Goal: Task Accomplishment & Management: Use online tool/utility

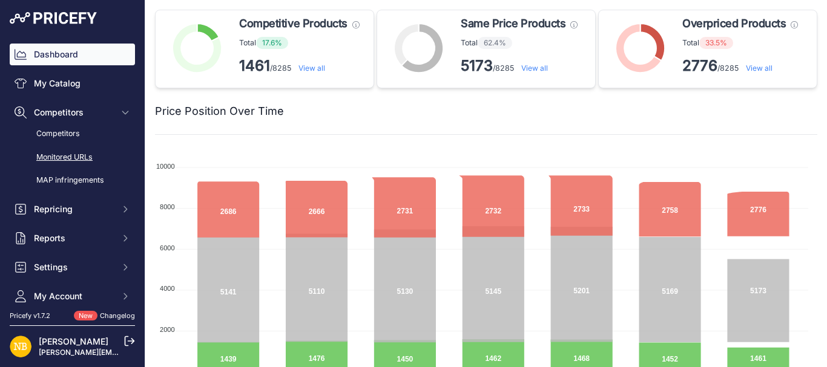
click at [67, 154] on link "Monitored URLs" at bounding box center [72, 157] width 125 height 21
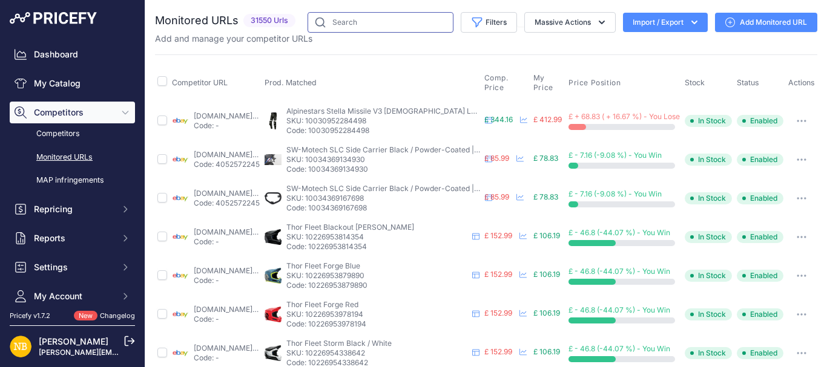
click at [330, 25] on input "text" at bounding box center [380, 22] width 146 height 21
paste input "10149310890322"
type input "10149310890322"
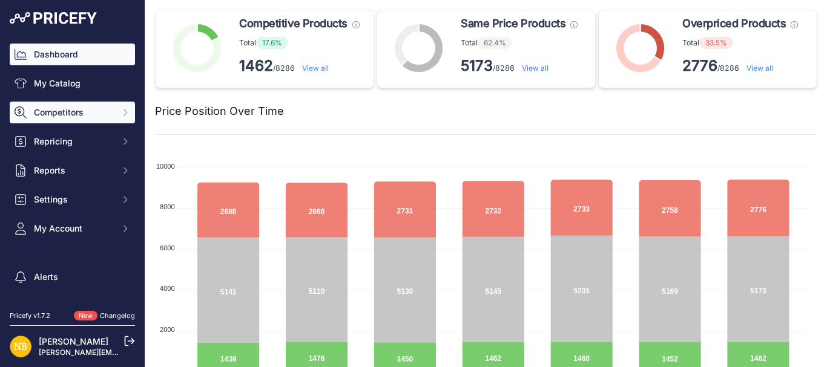
click at [93, 120] on button "Competitors" at bounding box center [72, 113] width 125 height 22
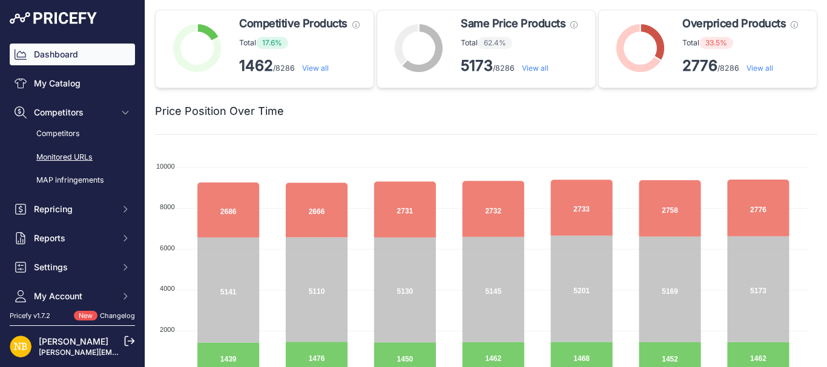
click at [80, 163] on link "Monitored URLs" at bounding box center [72, 157] width 125 height 21
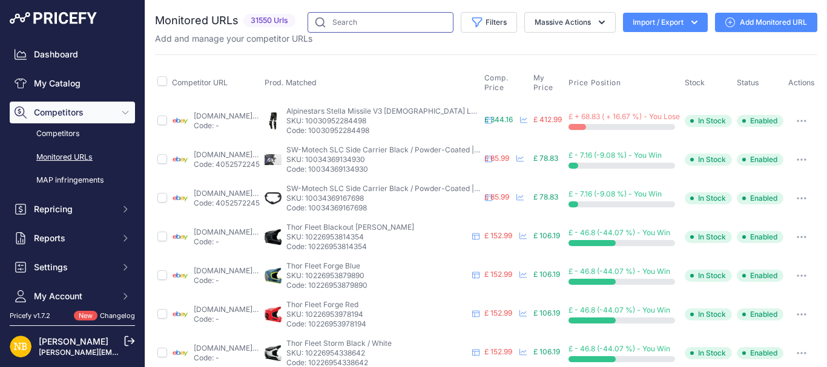
click at [392, 27] on input "text" at bounding box center [380, 22] width 146 height 21
paste input "9931555504466"
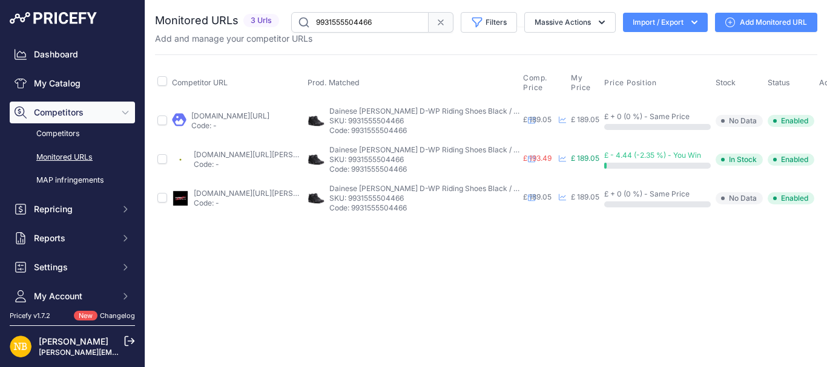
click at [369, 28] on input "9931555504466" at bounding box center [359, 22] width 137 height 21
paste input "897682"
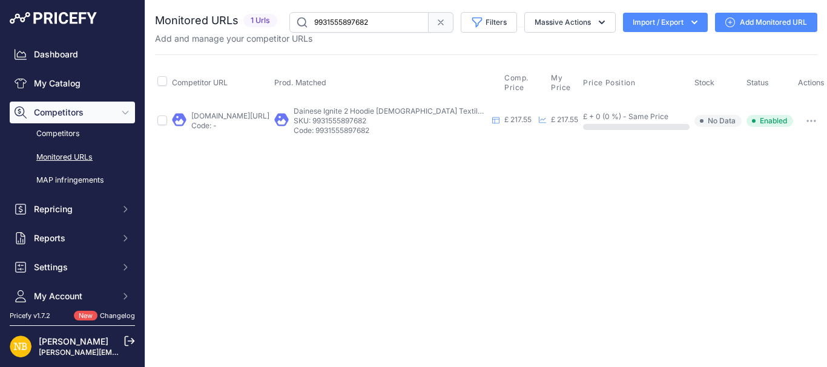
click at [328, 24] on input "9931555897682" at bounding box center [358, 22] width 139 height 21
paste input "589701902674"
type input "9589701902674"
